Goal: Task Accomplishment & Management: Use online tool/utility

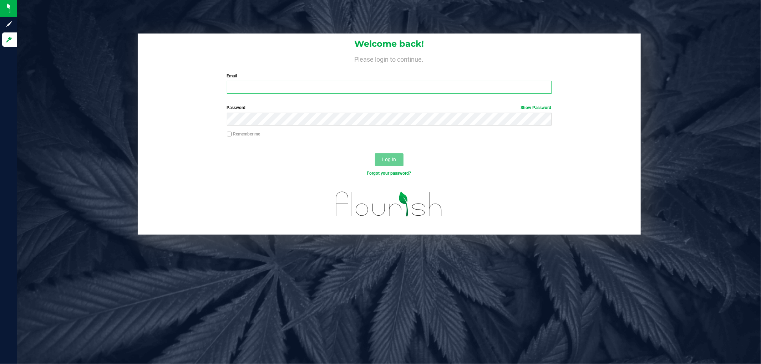
click at [291, 88] on input "Email" at bounding box center [389, 87] width 325 height 13
type input "[EMAIL_ADDRESS][DOMAIN_NAME]"
click at [375, 153] on button "Log In" at bounding box center [389, 159] width 29 height 13
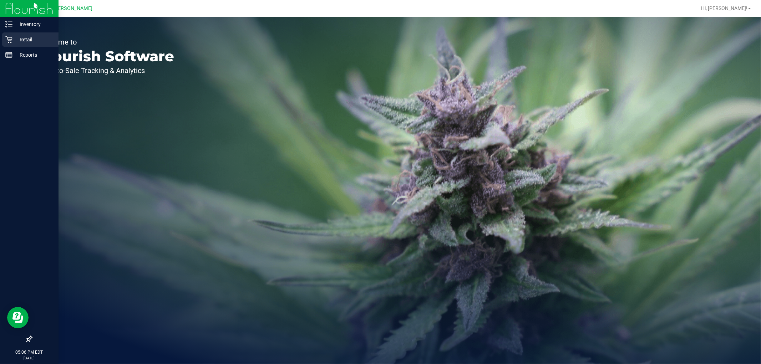
click at [11, 41] on icon at bounding box center [8, 39] width 7 height 7
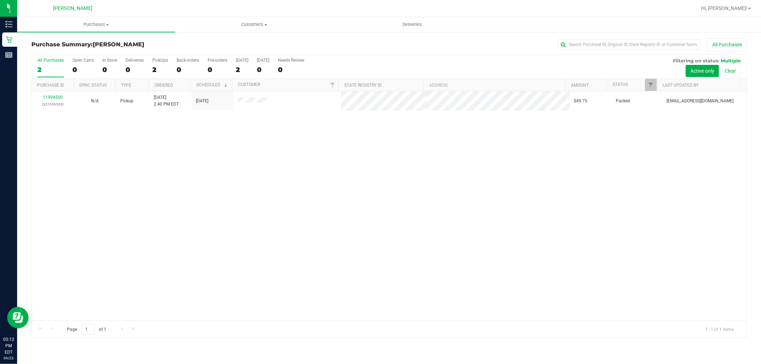
click at [212, 186] on div "11994500 (327056563) N/A Pickup [DATE] 2:40 PM EDT 9/23/2025 $49.75 Packed [EMA…" at bounding box center [389, 205] width 715 height 229
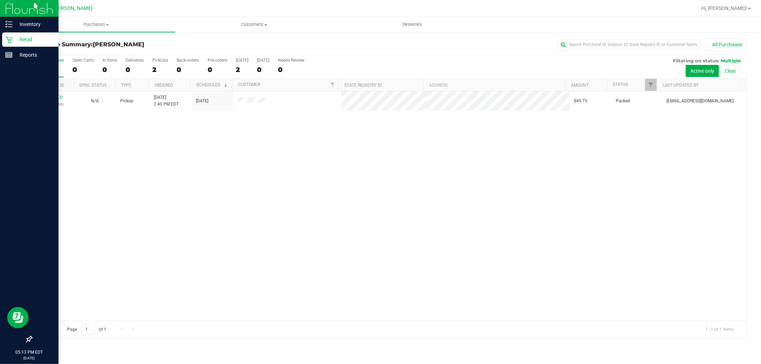
click at [13, 37] on p "Retail" at bounding box center [33, 39] width 43 height 9
